Goal: Task Accomplishment & Management: Manage account settings

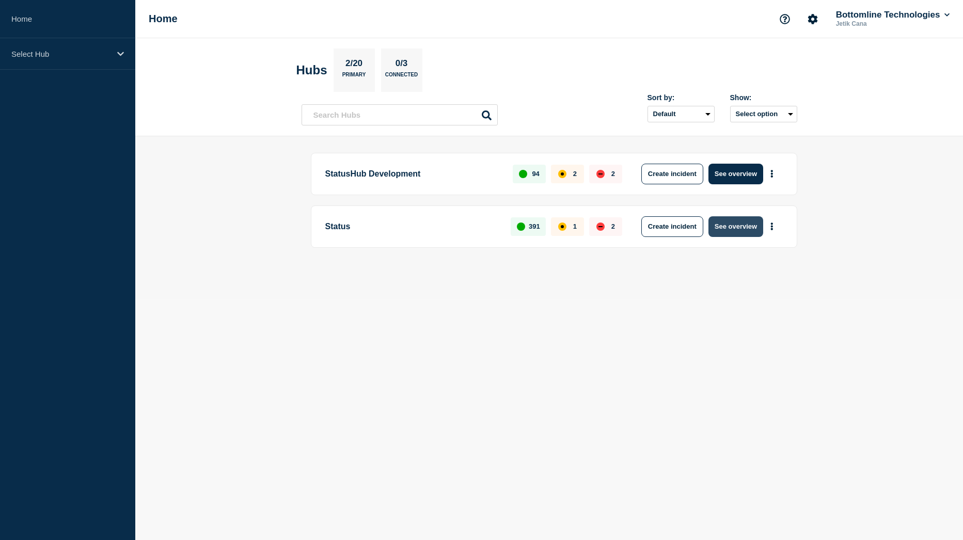
click at [745, 228] on button "See overview" at bounding box center [736, 226] width 55 height 21
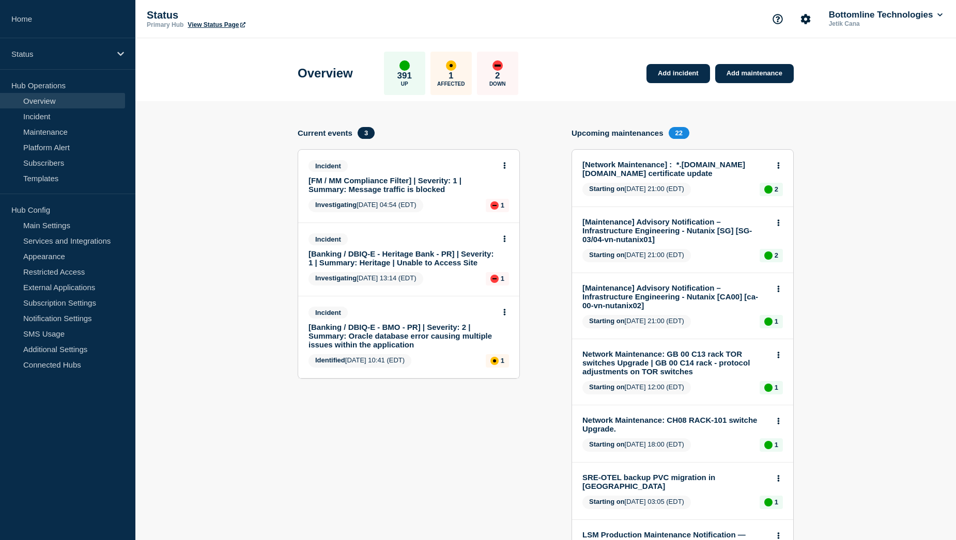
click at [385, 187] on link "[FM / MM Compliance Filter] | Severity: 1 | Summary: Message traffic is blocked" at bounding box center [401, 185] width 186 height 18
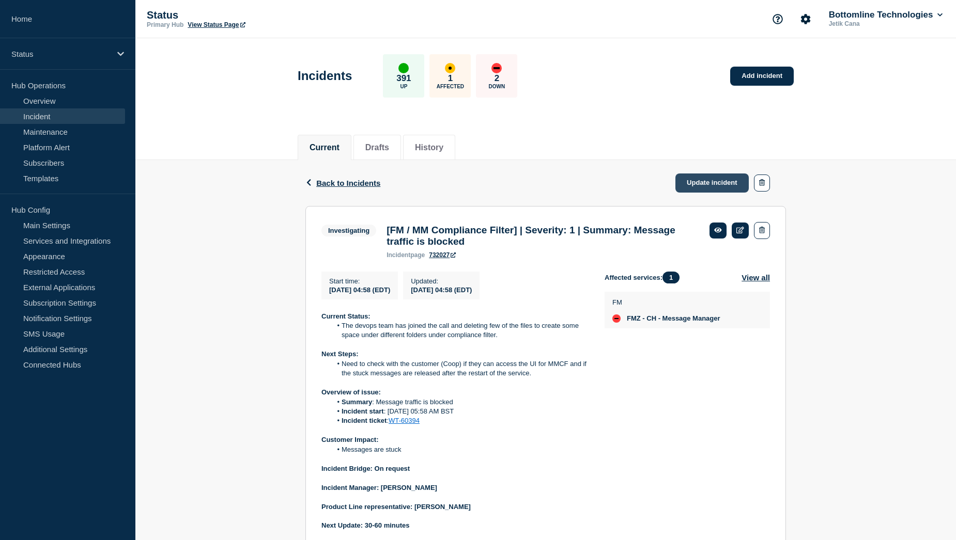
click at [700, 185] on link "Update incident" at bounding box center [711, 183] width 73 height 19
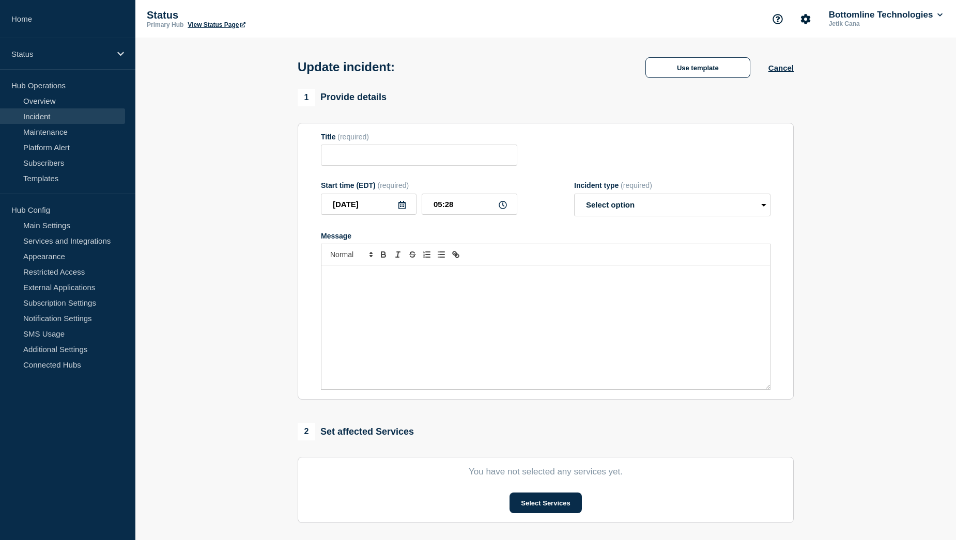
type input "[FM / MM Compliance Filter] | Severity: 1 | Summary: Message traffic is blocked"
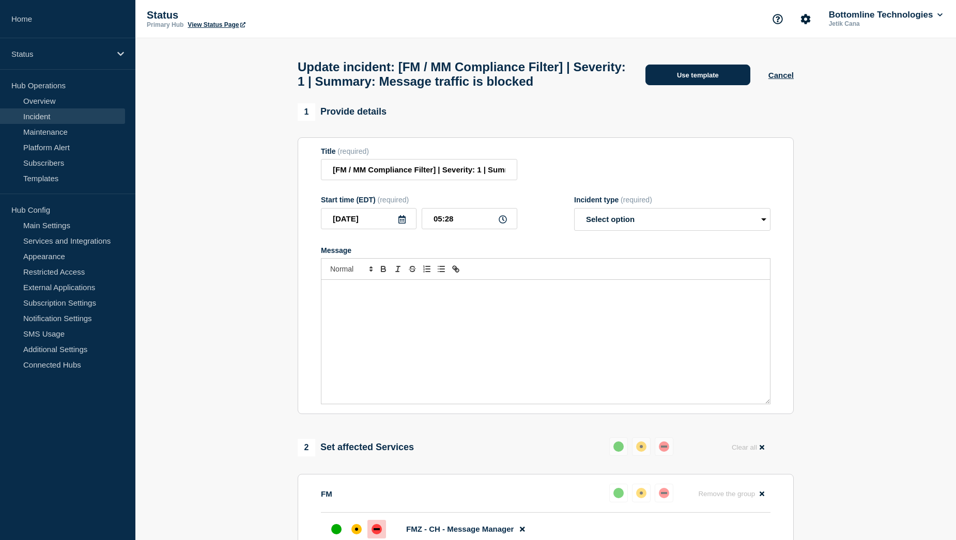
click at [701, 85] on button "Use template" at bounding box center [697, 75] width 105 height 21
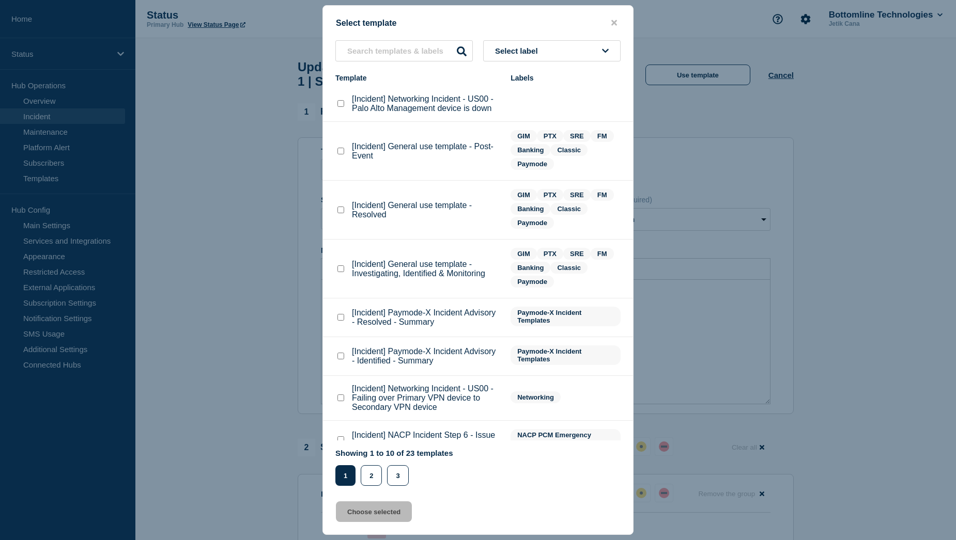
click at [341, 211] on checkbox"] "[Incident] General use template - Resolved checkbox" at bounding box center [340, 210] width 7 height 7
checkbox checkbox"] "true"
click at [374, 516] on button "Choose selected" at bounding box center [374, 512] width 76 height 21
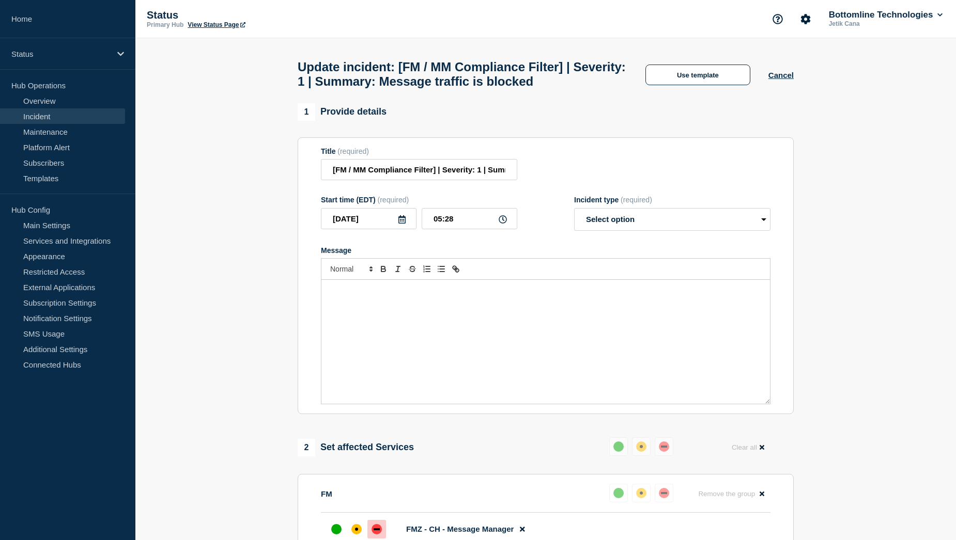
select select "resolved"
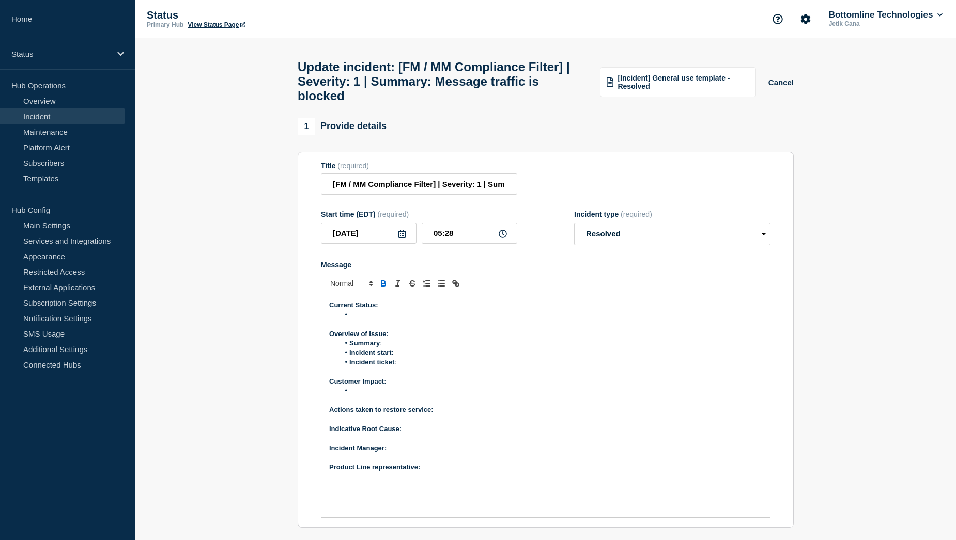
drag, startPoint x: 768, startPoint y: 425, endPoint x: 759, endPoint y: 524, distance: 99.6
click at [759, 518] on div "Current Status: Overview of issue: Summary : Incident start : Incident ticket :…" at bounding box center [545, 405] width 448 height 223
click at [366, 320] on li "Message" at bounding box center [550, 314] width 423 height 9
click at [399, 348] on li "Summary :" at bounding box center [550, 343] width 423 height 9
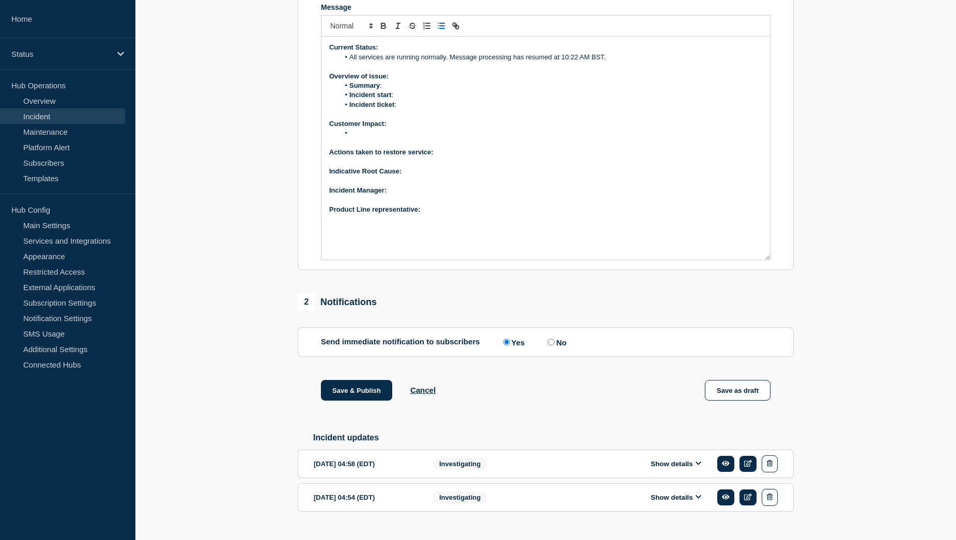
scroll to position [258, 0]
click at [676, 472] on div "Show details" at bounding box center [679, 463] width 198 height 17
click at [676, 468] on button "Show details" at bounding box center [675, 463] width 57 height 9
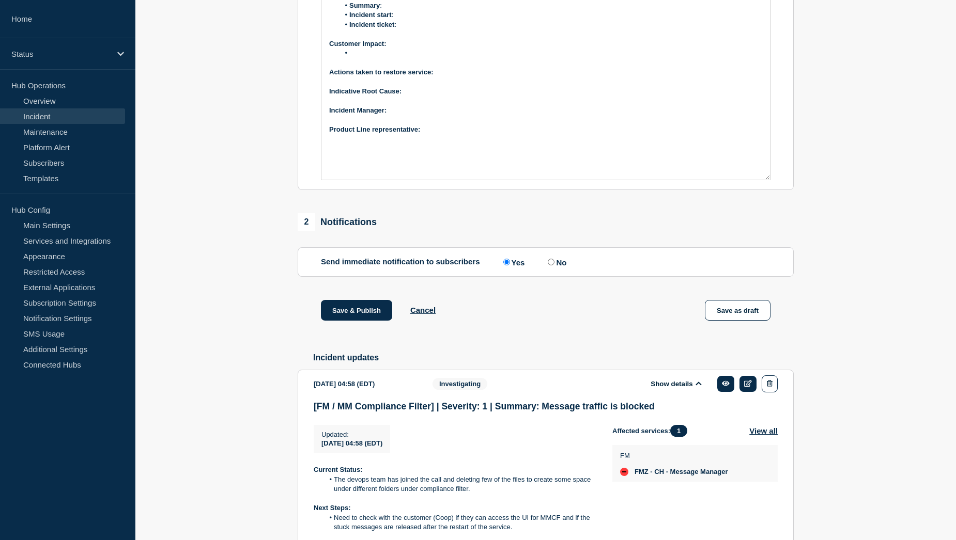
scroll to position [517, 0]
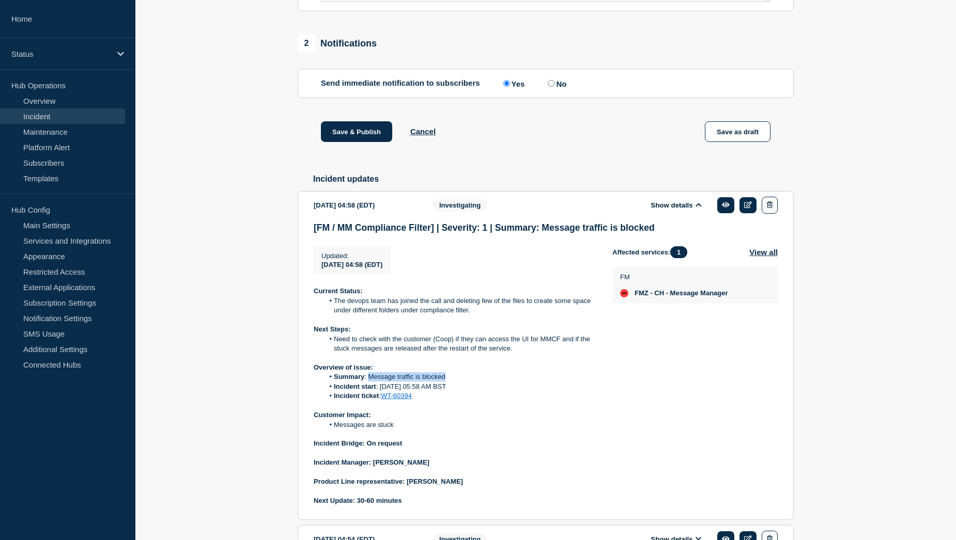
drag, startPoint x: 368, startPoint y: 389, endPoint x: 446, endPoint y: 386, distance: 77.5
click at [446, 382] on li "Summary : Message traffic is blocked" at bounding box center [460, 376] width 272 height 9
copy li "Message traffic is blocked"
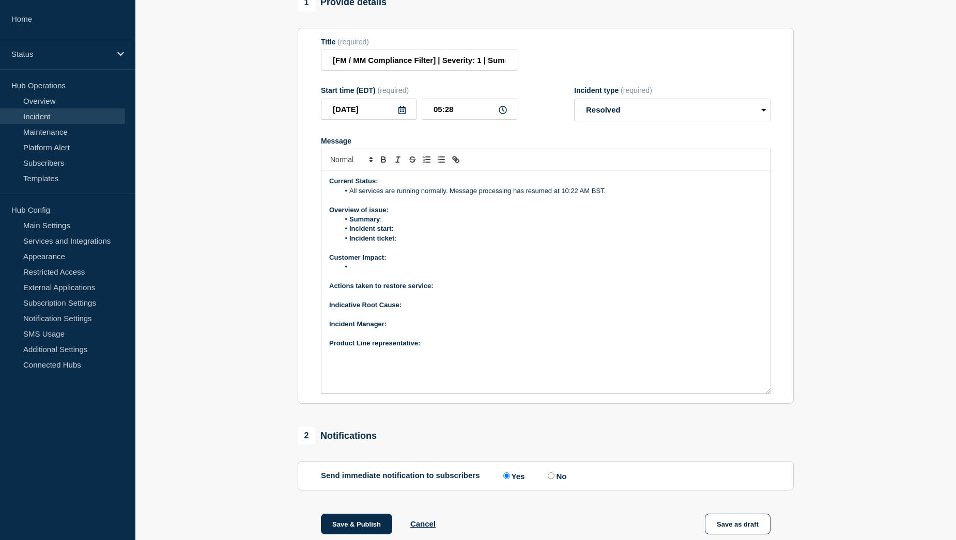
scroll to position [103, 0]
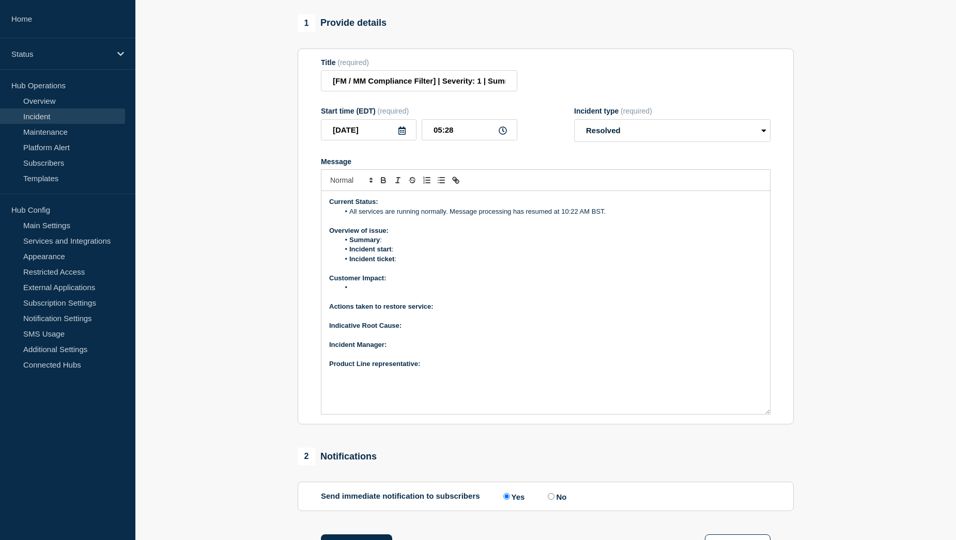
click at [399, 245] on li "Summary :" at bounding box center [550, 240] width 423 height 9
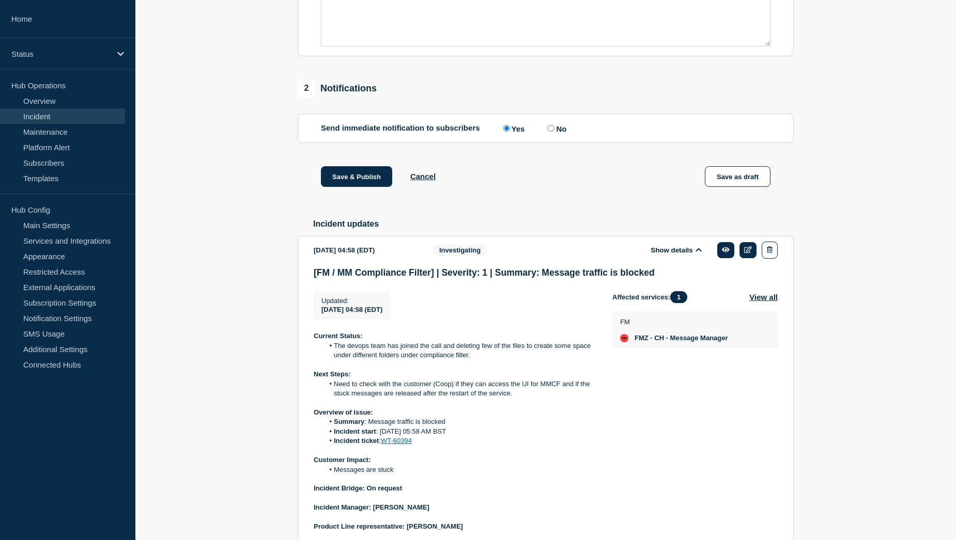
scroll to position [517, 0]
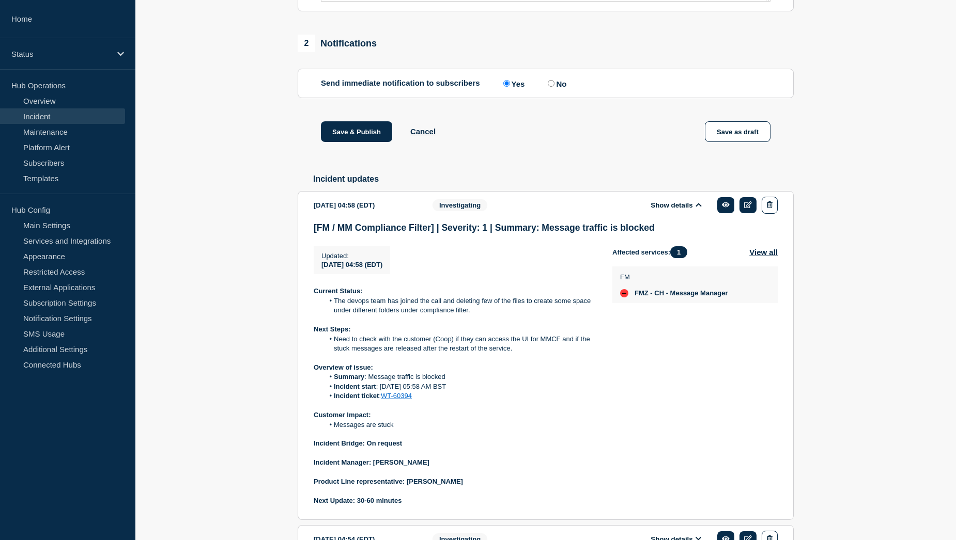
drag, startPoint x: 380, startPoint y: 398, endPoint x: 463, endPoint y: 397, distance: 82.6
click at [463, 392] on li "Incident start : [DATE] 05:58 AM BST" at bounding box center [460, 386] width 272 height 9
copy li "[DATE] 05:58 AM BST"
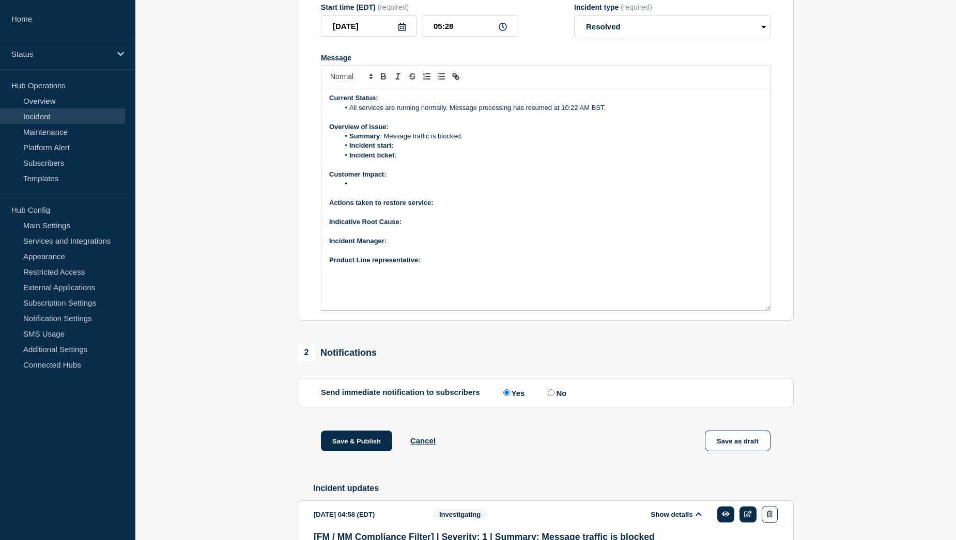
scroll to position [207, 0]
click at [406, 151] on li "Incident start :" at bounding box center [550, 146] width 423 height 9
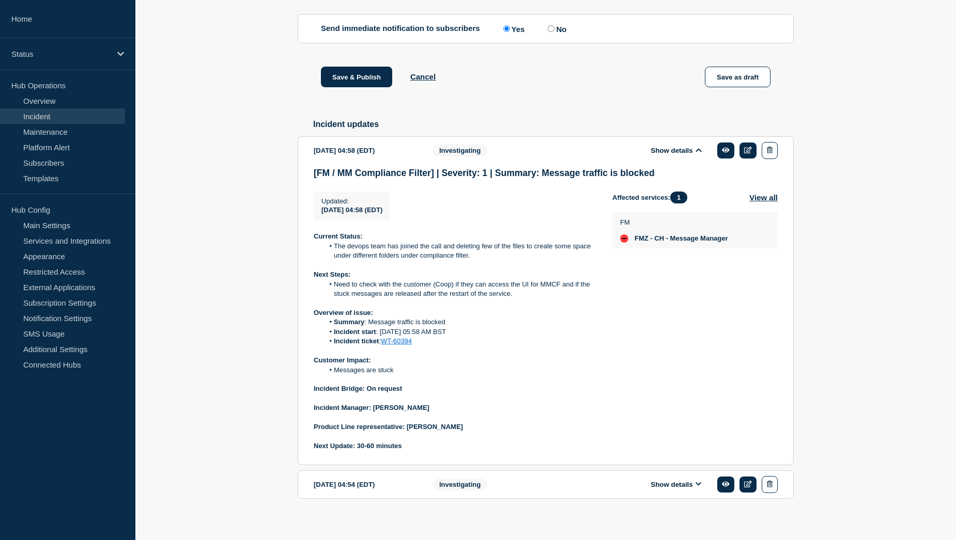
scroll to position [590, 0]
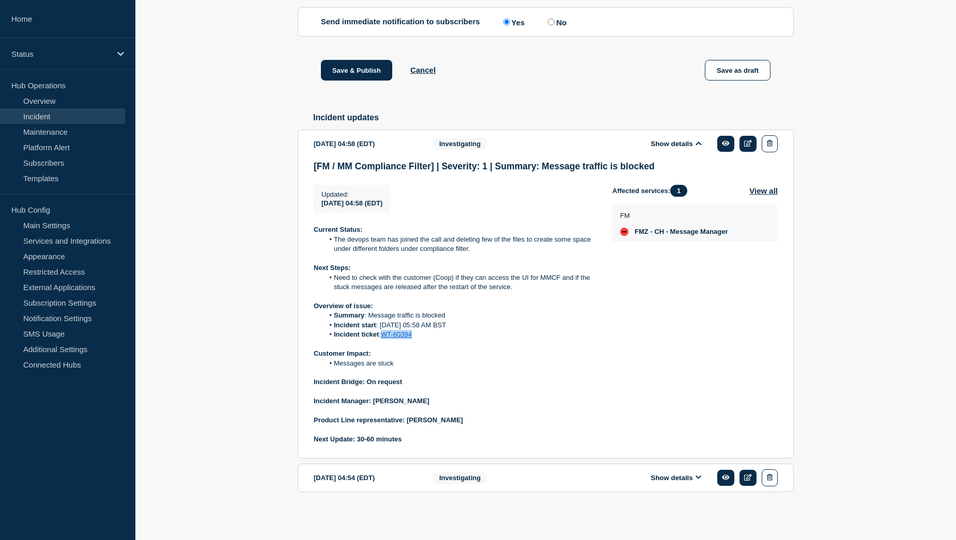
drag, startPoint x: 417, startPoint y: 337, endPoint x: 385, endPoint y: 334, distance: 32.2
click at [385, 334] on li "Incident ticket : WT-60394" at bounding box center [460, 334] width 272 height 9
copy link "WT-60394"
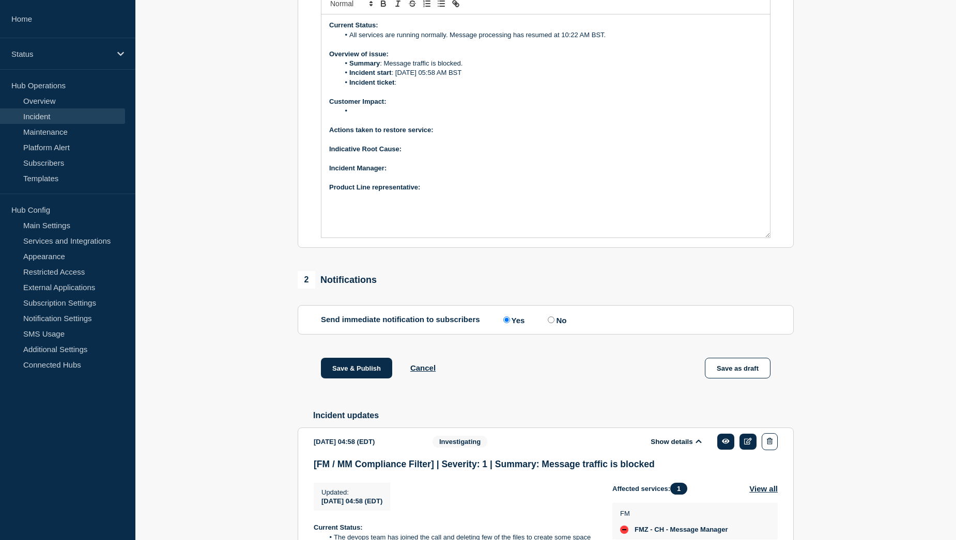
scroll to position [73, 0]
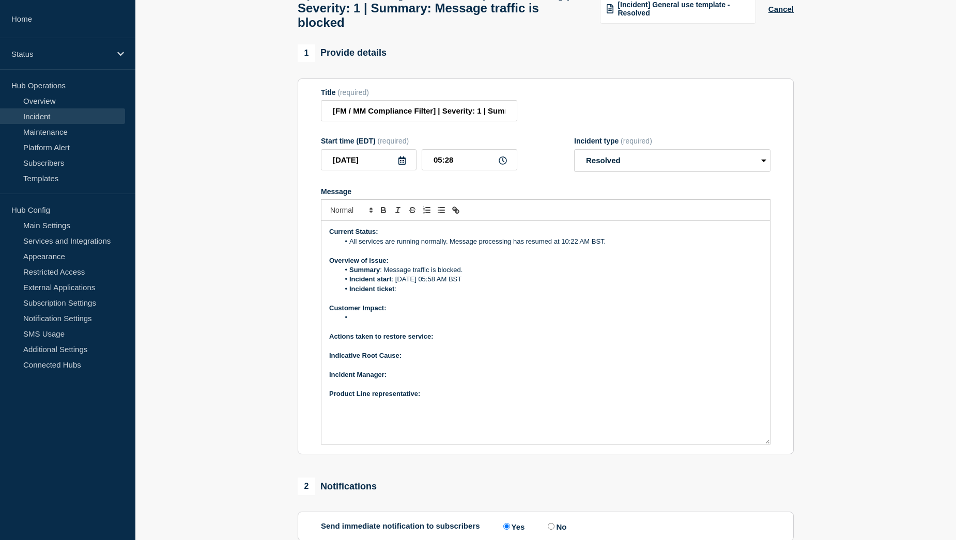
click at [408, 294] on li "Incident ticket :" at bounding box center [550, 289] width 423 height 9
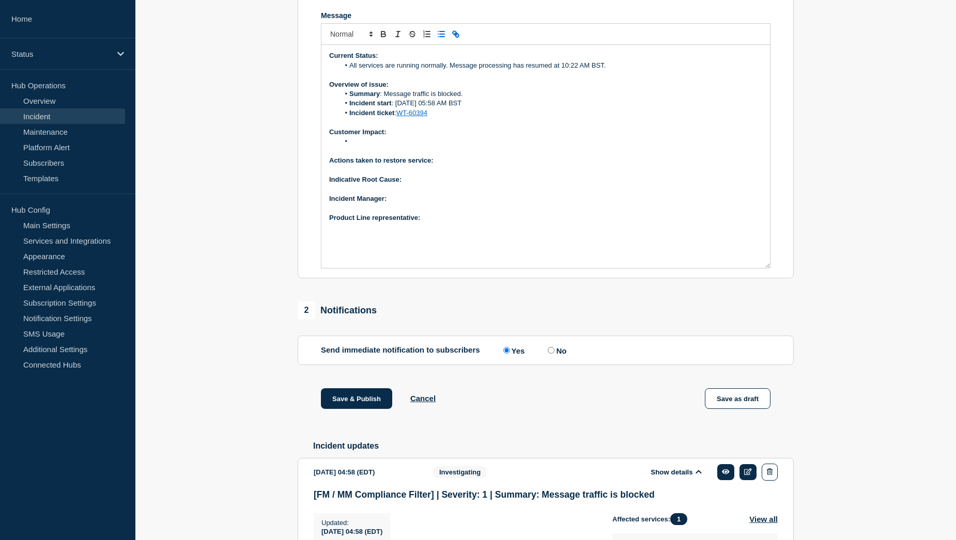
scroll to position [177, 0]
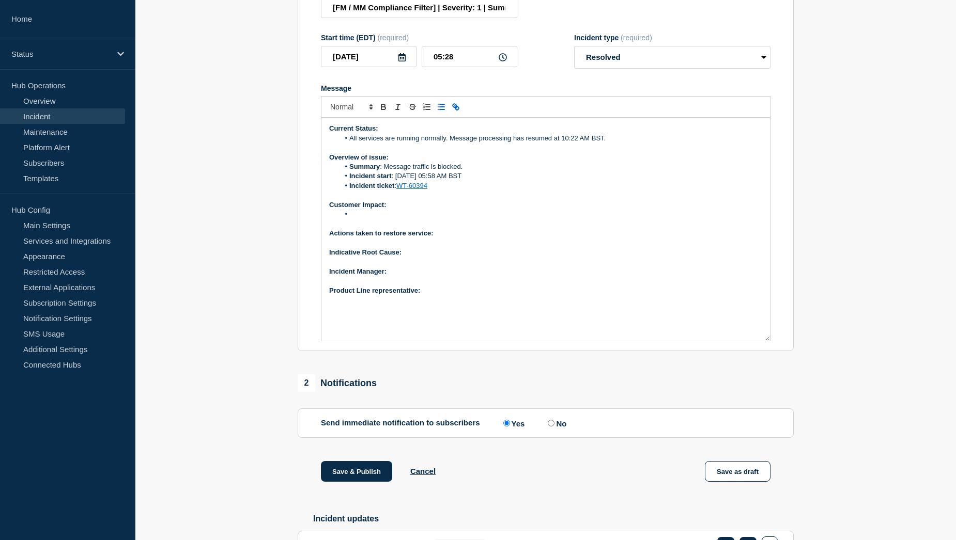
click at [361, 219] on li "Message" at bounding box center [550, 214] width 423 height 9
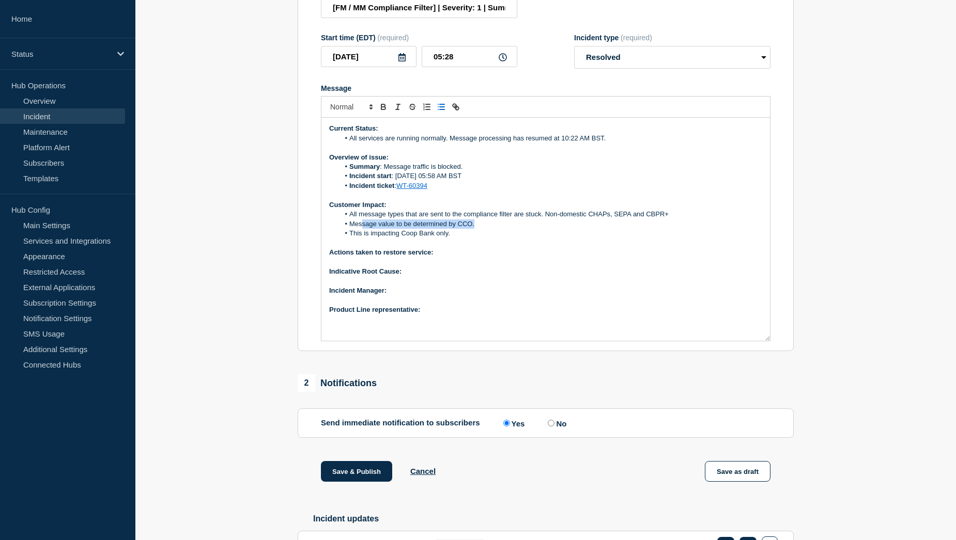
drag, startPoint x: 478, startPoint y: 231, endPoint x: 361, endPoint y: 235, distance: 116.8
click at [361, 229] on li "Message value to be determined by CCO." at bounding box center [550, 224] width 423 height 9
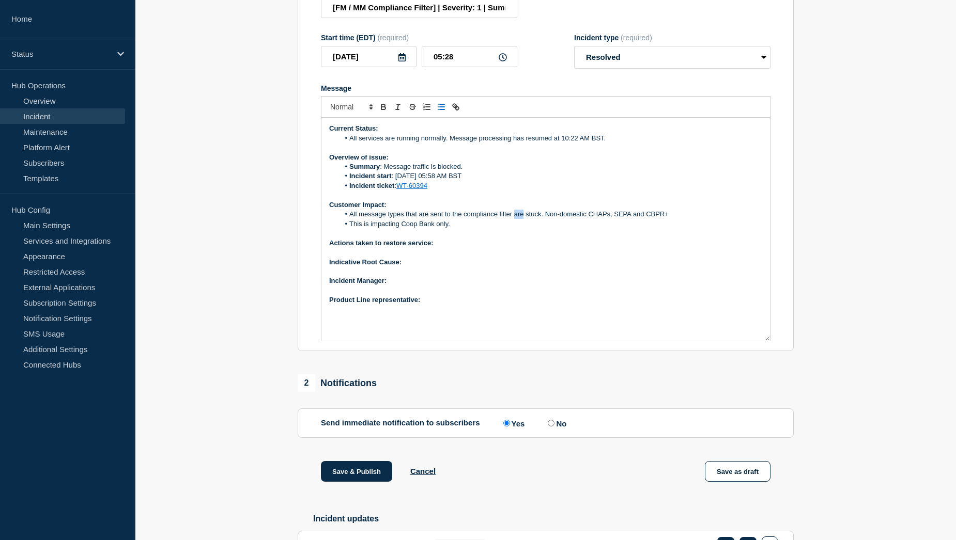
drag, startPoint x: 523, startPoint y: 222, endPoint x: 515, endPoint y: 223, distance: 7.8
click at [515, 218] on span "All message types that are sent to the compliance filter are stuck. Non-domesti…" at bounding box center [508, 214] width 319 height 8
click at [451, 248] on p "Actions taken to restore service:" at bounding box center [545, 243] width 433 height 9
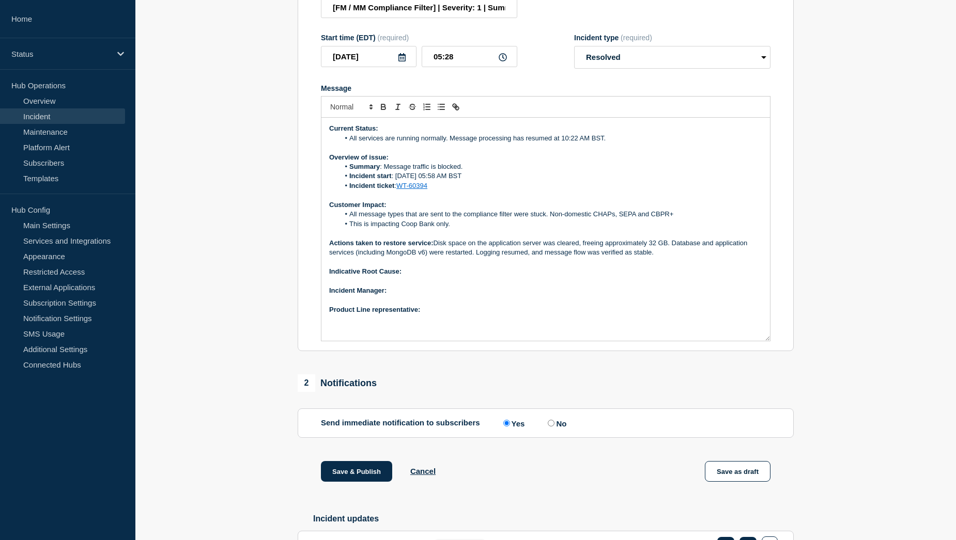
click at [415, 276] on p "Indicative Root Cause:" at bounding box center [545, 271] width 433 height 9
click at [601, 276] on p "Indicative Root Cause: Likely caused by zero free disk space on the application…" at bounding box center [545, 271] width 433 height 9
click at [724, 276] on p "Indicative Root Cause: Likely caused by zero free disk space on the application…" at bounding box center [545, 271] width 433 height 9
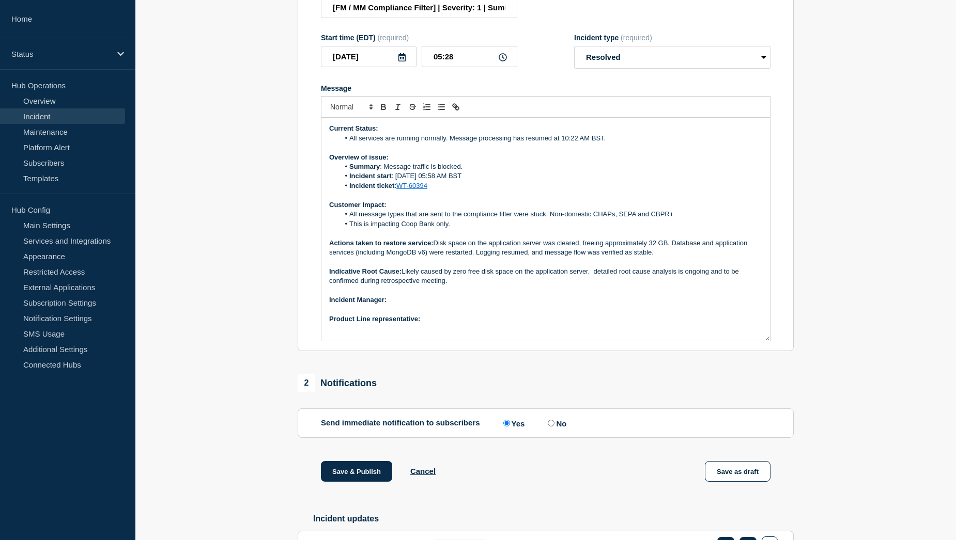
click at [408, 304] on p "﻿Incident Manager:" at bounding box center [545, 299] width 433 height 9
click at [446, 324] on p "Product Line representative:" at bounding box center [545, 319] width 433 height 9
drag, startPoint x: 479, startPoint y: 328, endPoint x: 424, endPoint y: 325, distance: 55.3
click at [424, 324] on p "Product Line representative: [PERSON_NAME]" at bounding box center [545, 319] width 433 height 9
click at [491, 324] on p "Product Line representative: [PERSON_NAME]" at bounding box center [545, 319] width 433 height 9
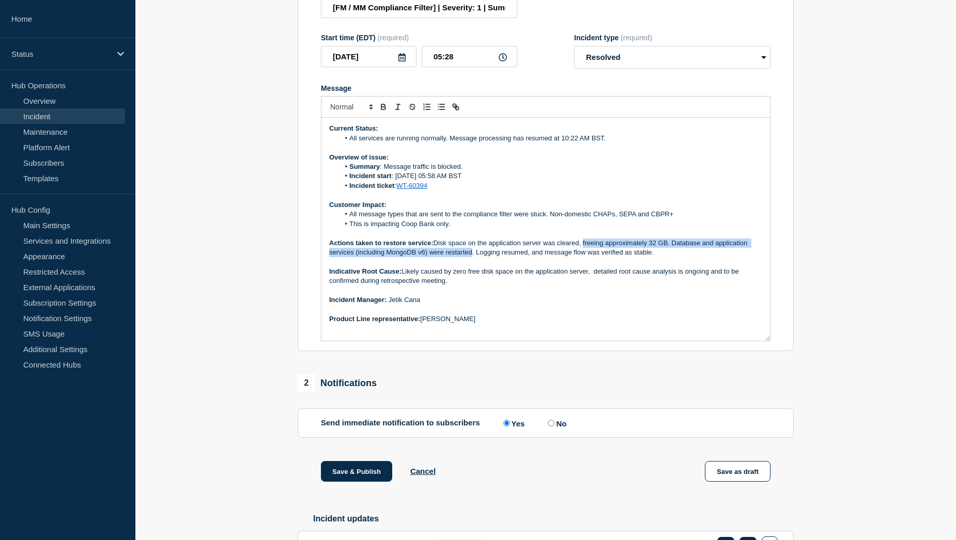
drag, startPoint x: 584, startPoint y: 249, endPoint x: 471, endPoint y: 257, distance: 113.4
click at [471, 257] on p "Actions taken to restore service: Disk space on the application server was clea…" at bounding box center [545, 248] width 433 height 19
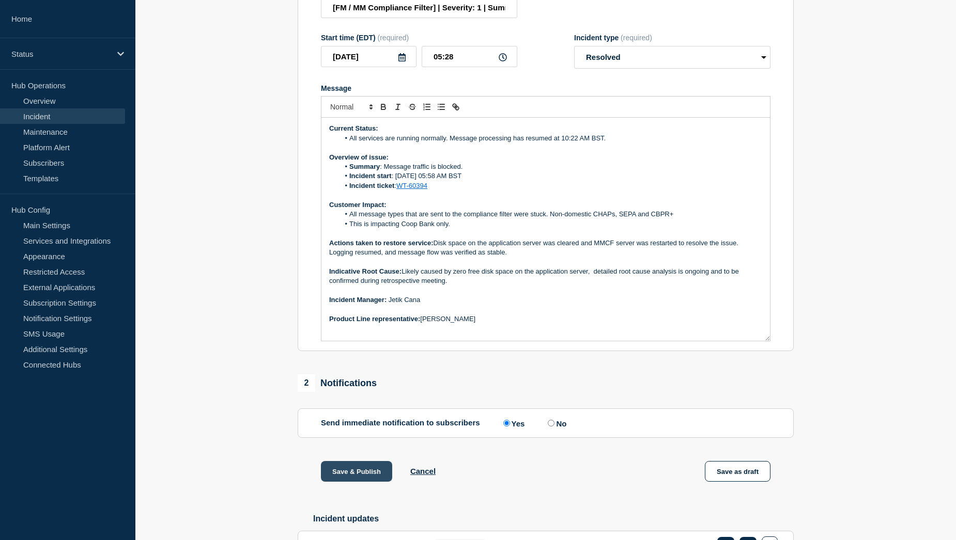
click at [343, 482] on button "Save & Publish" at bounding box center [356, 471] width 71 height 21
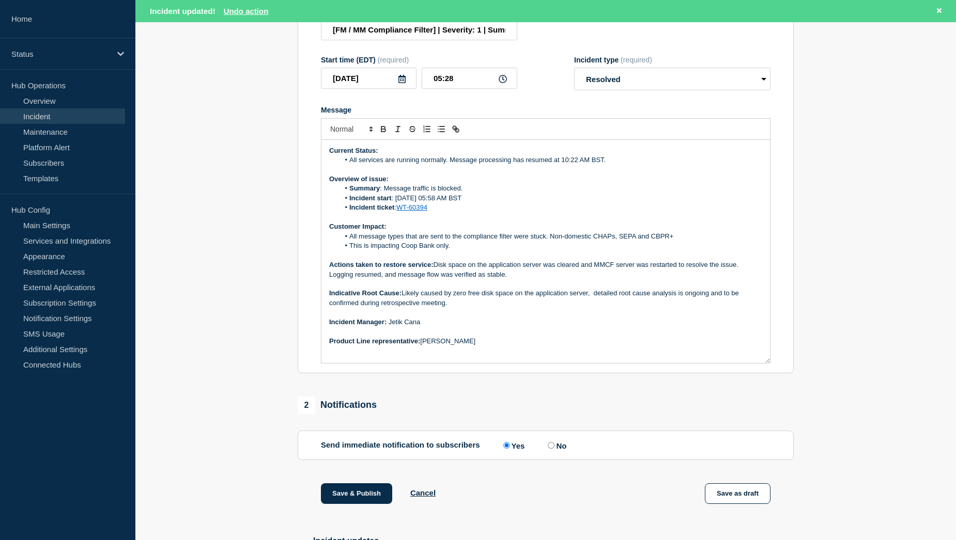
scroll to position [198, 0]
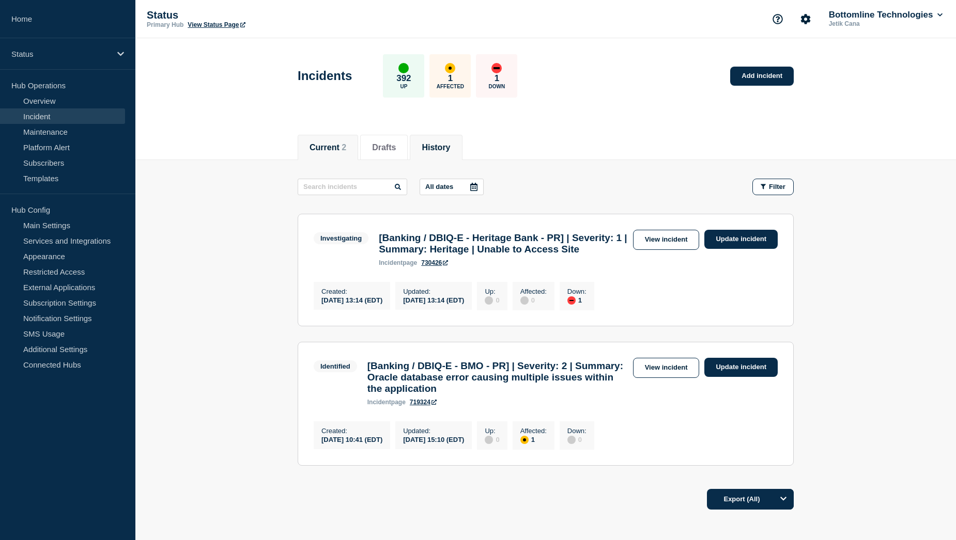
click at [450, 143] on button "History" at bounding box center [435, 147] width 28 height 9
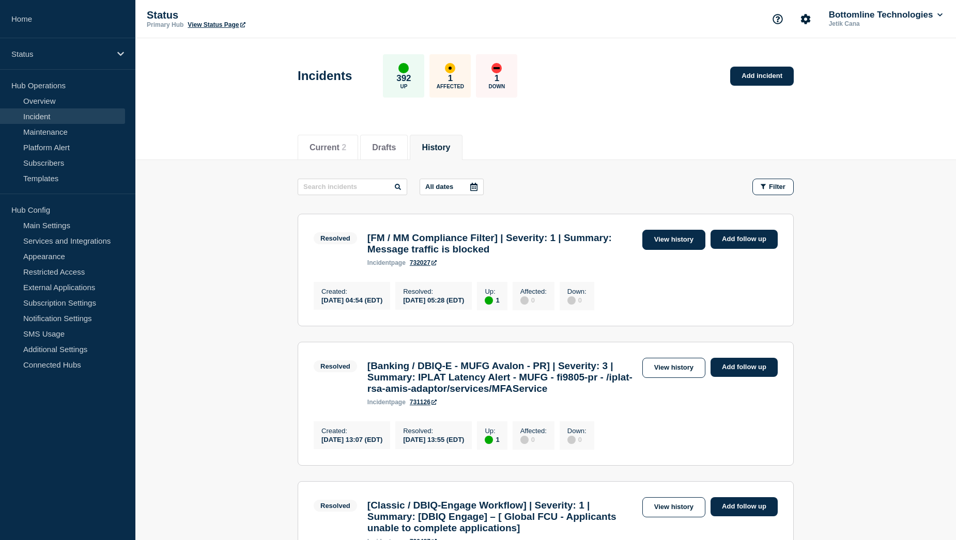
click at [675, 241] on link "View history" at bounding box center [673, 240] width 63 height 20
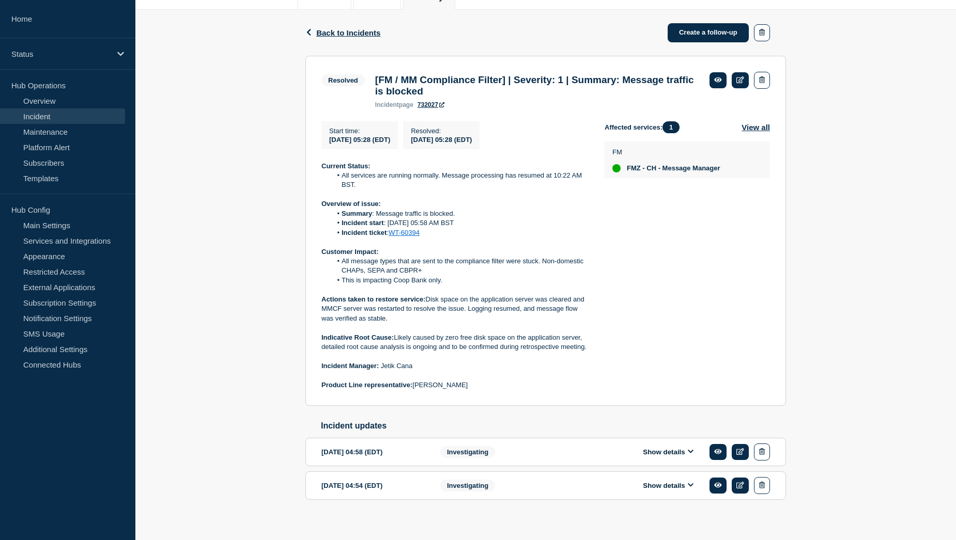
scroll to position [155, 0]
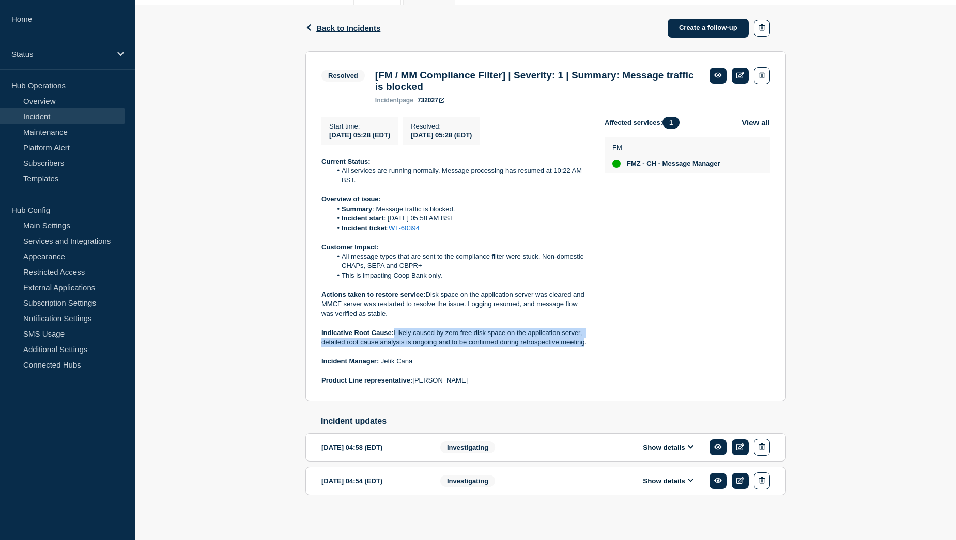
drag, startPoint x: 396, startPoint y: 337, endPoint x: 583, endPoint y: 353, distance: 187.6
click at [583, 348] on p "Indicative Root Cause: Likely caused by zero free disk space on the application…" at bounding box center [454, 337] width 267 height 19
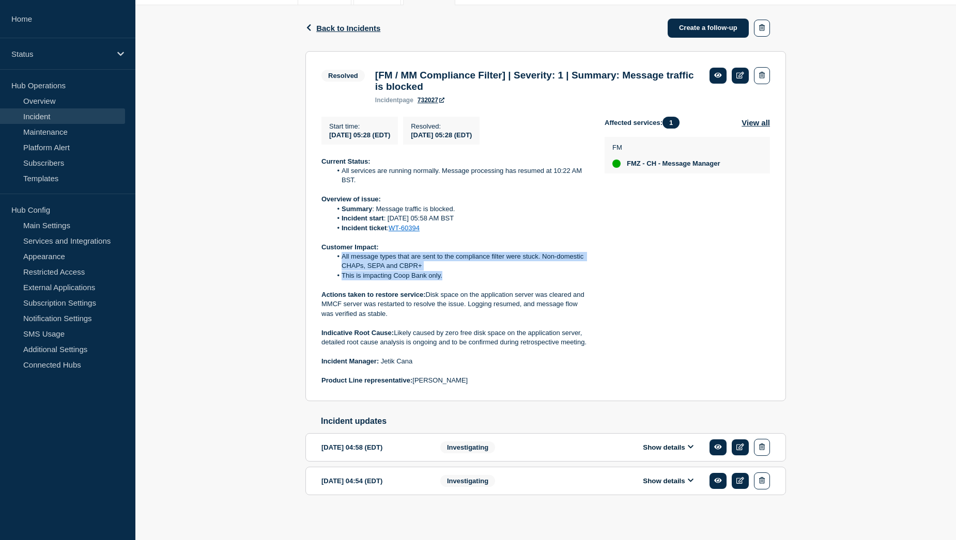
drag, startPoint x: 341, startPoint y: 263, endPoint x: 467, endPoint y: 283, distance: 127.5
click at [467, 280] on ol "All message types that are sent to the compliance filter were stuck. Non-domest…" at bounding box center [454, 266] width 267 height 28
copy ol "All message types that are sent to the compliance filter were stuck. Non-domest…"
